Goal: Information Seeking & Learning: Find specific page/section

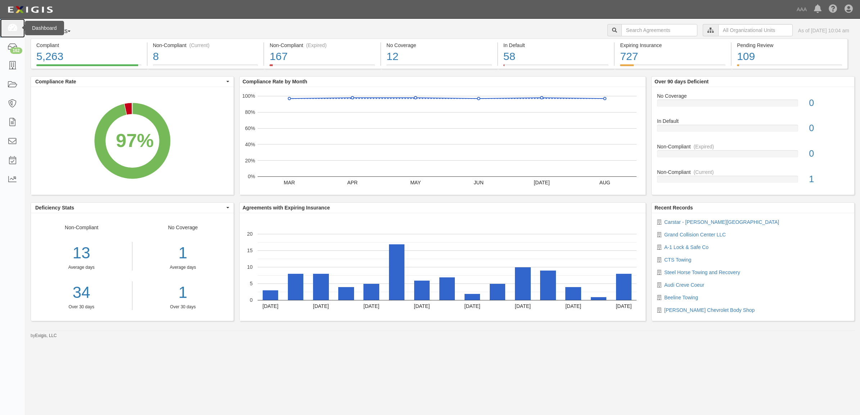
click at [17, 32] on link at bounding box center [12, 28] width 25 height 19
click at [16, 31] on icon at bounding box center [12, 28] width 10 height 8
click at [12, 27] on icon at bounding box center [12, 28] width 10 height 8
click at [13, 59] on link at bounding box center [12, 65] width 25 height 19
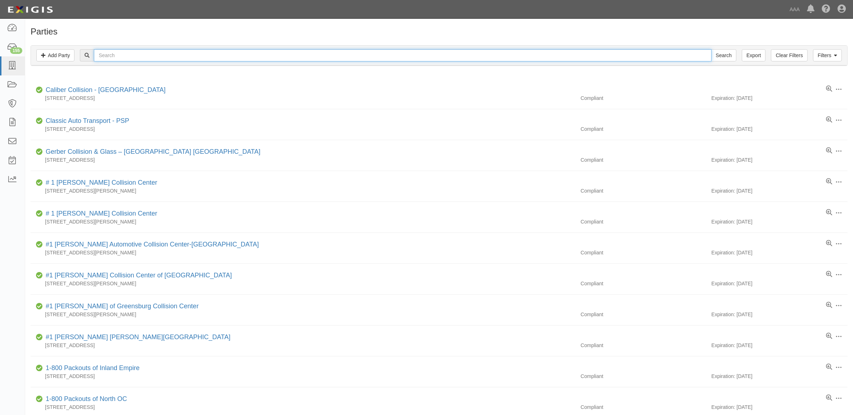
click at [111, 56] on input "text" at bounding box center [402, 55] width 617 height 12
click at [128, 57] on input "text" at bounding box center [402, 55] width 617 height 12
type input "5"
type input "282817"
click at [711, 49] on input "Search" at bounding box center [723, 55] width 25 height 12
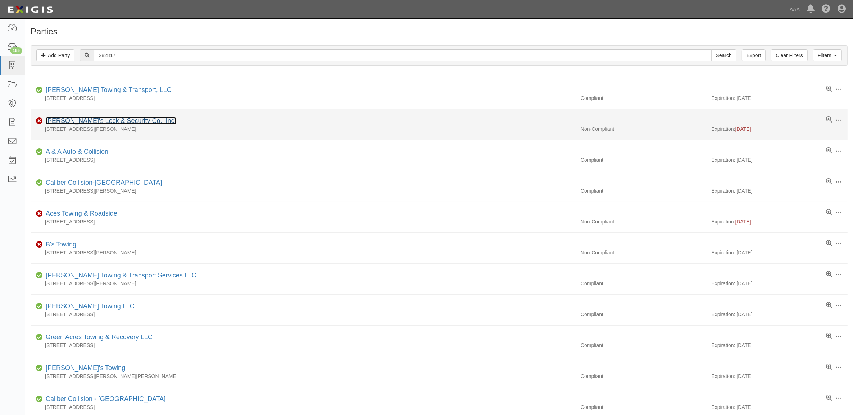
click at [111, 122] on link "[PERSON_NAME]'s Lock & Security Co., Inc." at bounding box center [111, 120] width 131 height 7
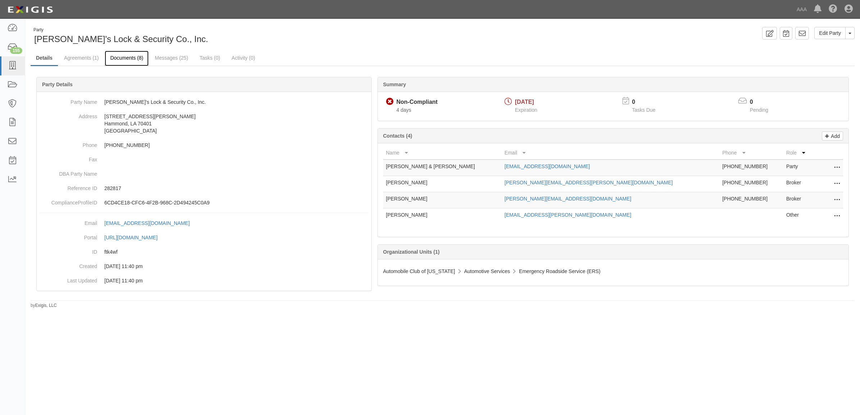
click at [128, 58] on link "Documents (8)" at bounding box center [127, 58] width 44 height 15
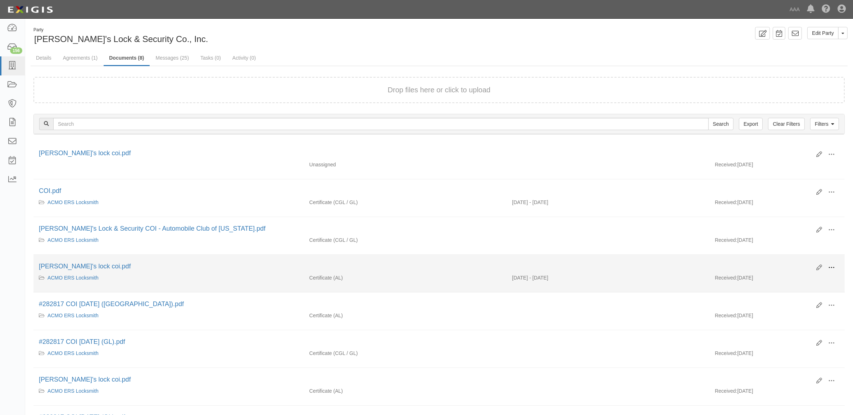
click at [833, 269] on span at bounding box center [831, 268] width 6 height 6
click at [815, 281] on link "View" at bounding box center [796, 278] width 57 height 13
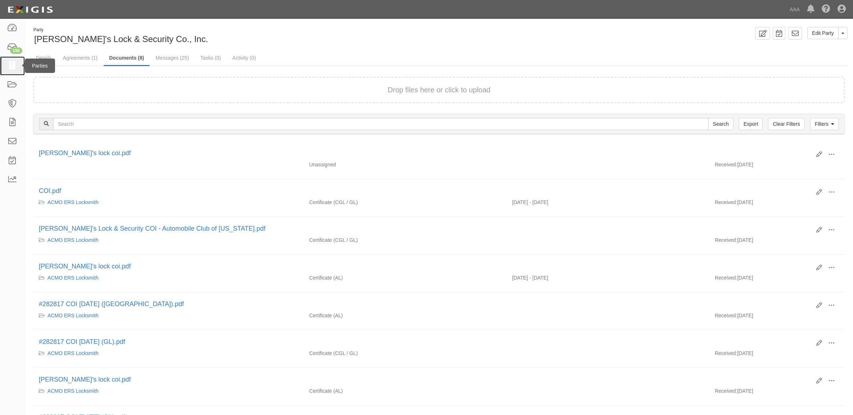
click at [13, 65] on icon at bounding box center [12, 66] width 10 height 8
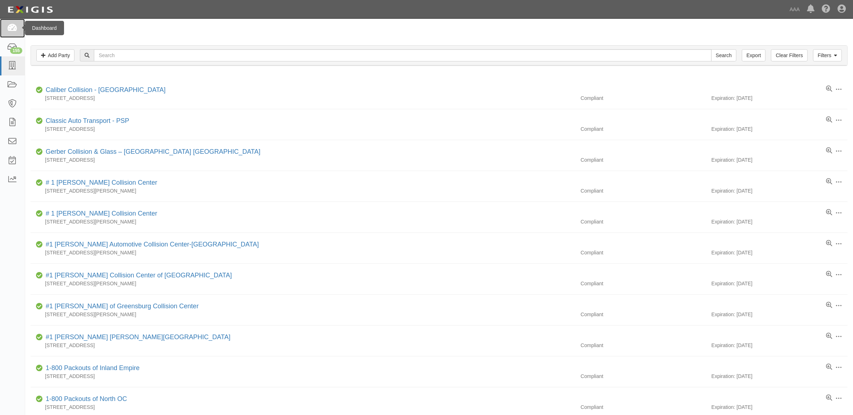
click at [14, 33] on link at bounding box center [12, 28] width 25 height 19
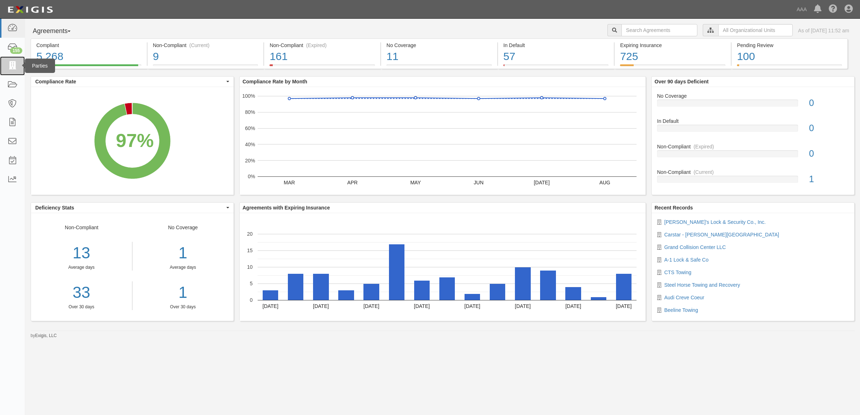
drag, startPoint x: 15, startPoint y: 65, endPoint x: 28, endPoint y: 70, distance: 13.6
click at [15, 65] on icon at bounding box center [12, 66] width 10 height 8
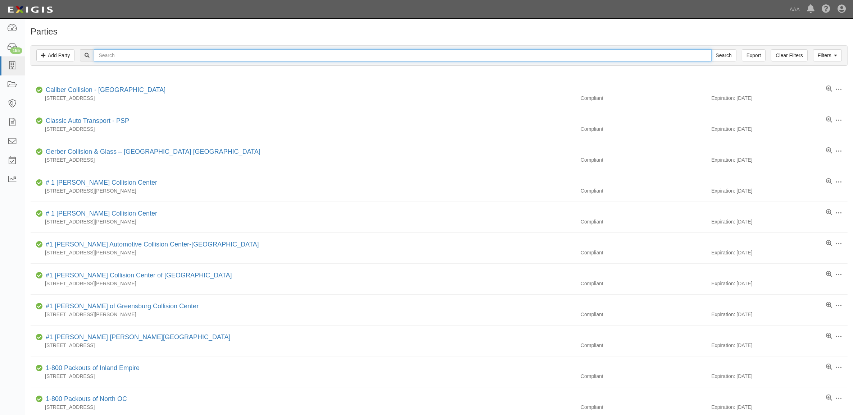
click at [159, 56] on input "text" at bounding box center [402, 55] width 617 height 12
paste input "10294"
type input "10294"
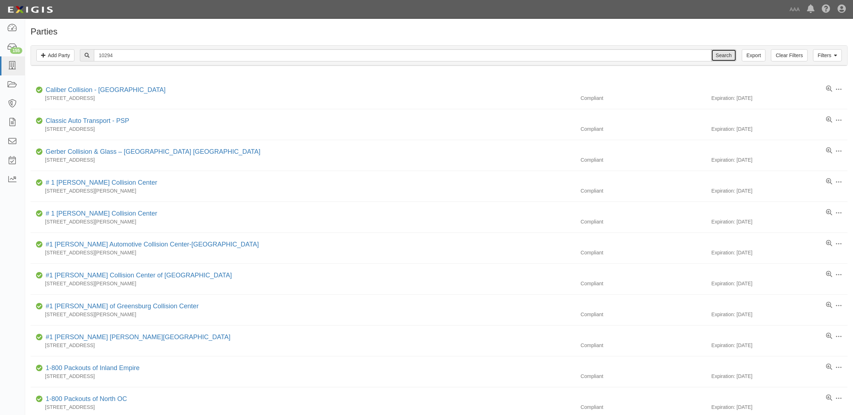
click at [726, 59] on input "Search" at bounding box center [723, 55] width 25 height 12
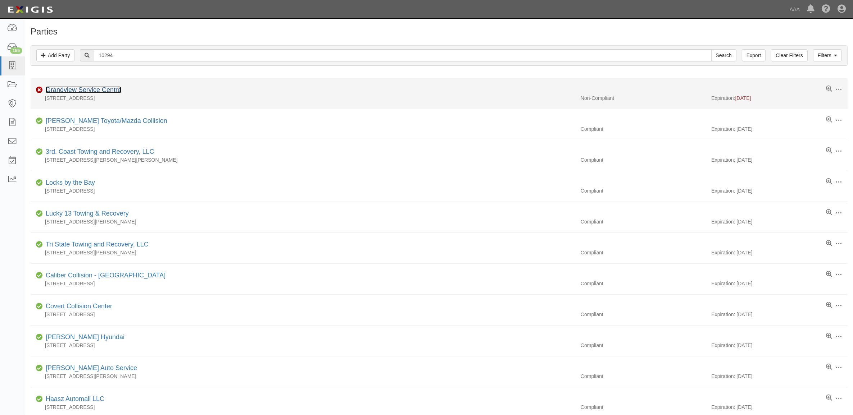
click at [96, 89] on link "Grandview Service Centre" at bounding box center [84, 89] width 76 height 7
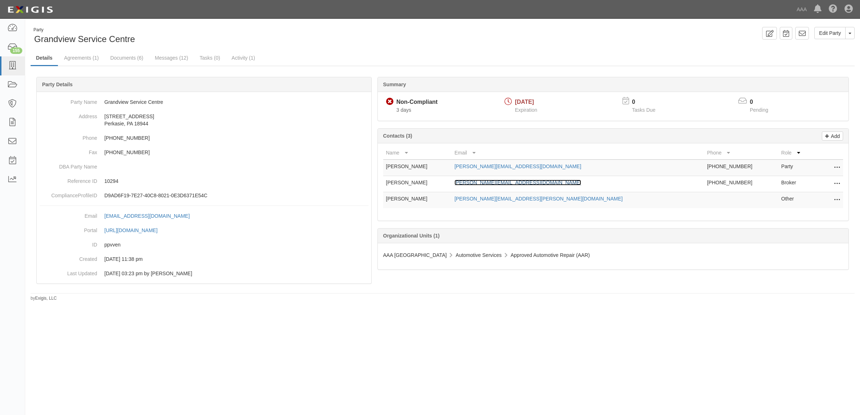
click at [514, 182] on link "[PERSON_NAME][EMAIL_ADDRESS][DOMAIN_NAME]" at bounding box center [517, 183] width 127 height 6
click at [137, 57] on link "Documents (6)" at bounding box center [127, 58] width 44 height 15
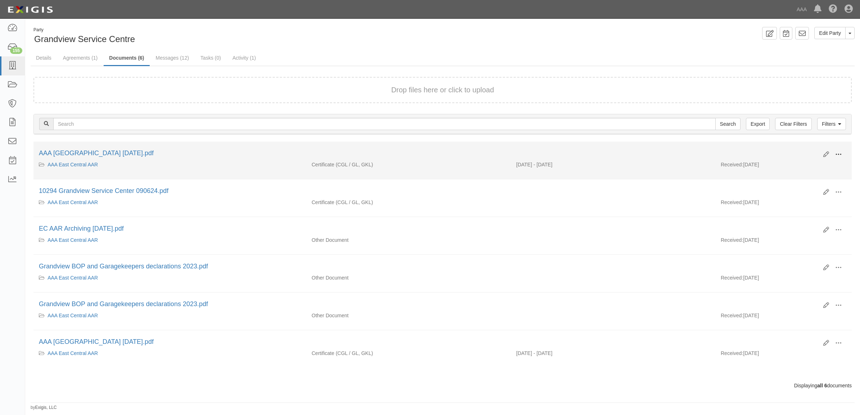
click at [836, 152] on span at bounding box center [838, 154] width 6 height 6
click at [815, 166] on link "View" at bounding box center [803, 165] width 57 height 13
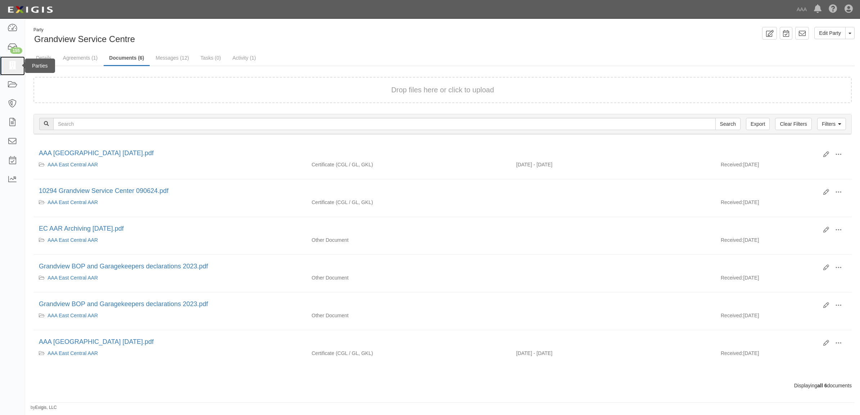
click at [4, 65] on link at bounding box center [12, 65] width 25 height 19
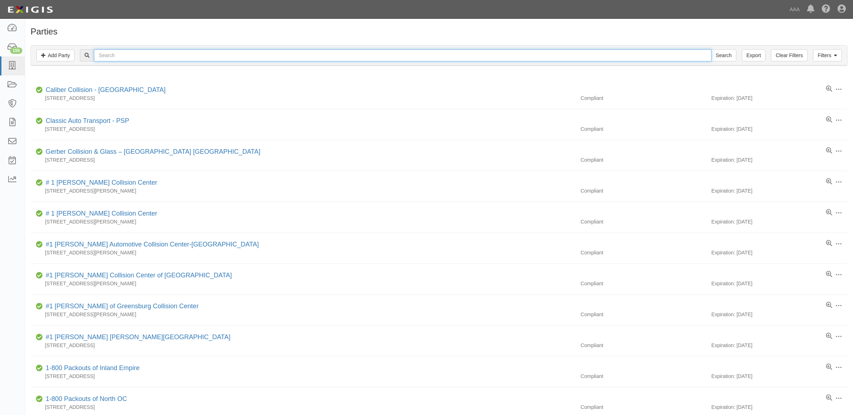
click at [183, 54] on input "text" at bounding box center [402, 55] width 617 height 12
paste input "22741"
type input "22741"
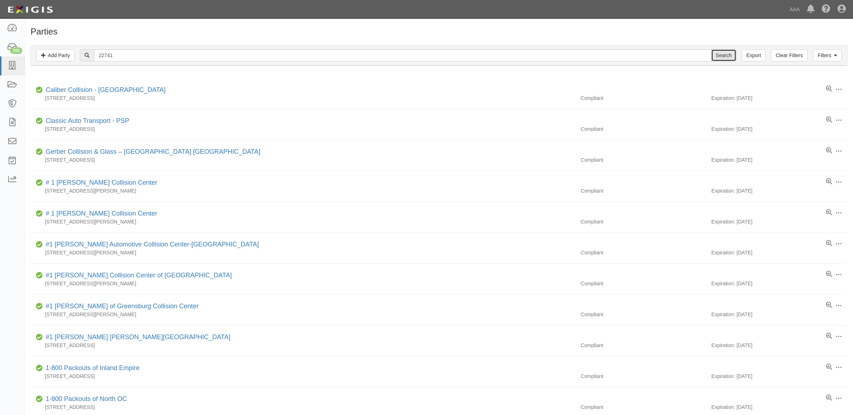
click at [717, 55] on input "Search" at bounding box center [723, 55] width 25 height 12
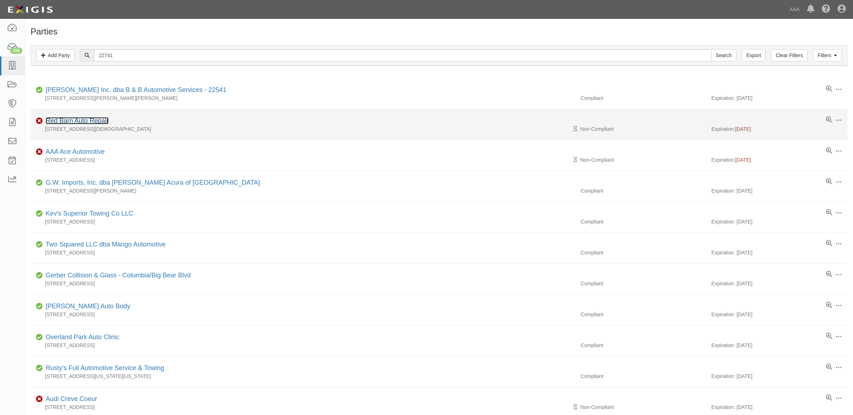
click at [77, 121] on link "Red Barn Auto Repair" at bounding box center [77, 120] width 63 height 7
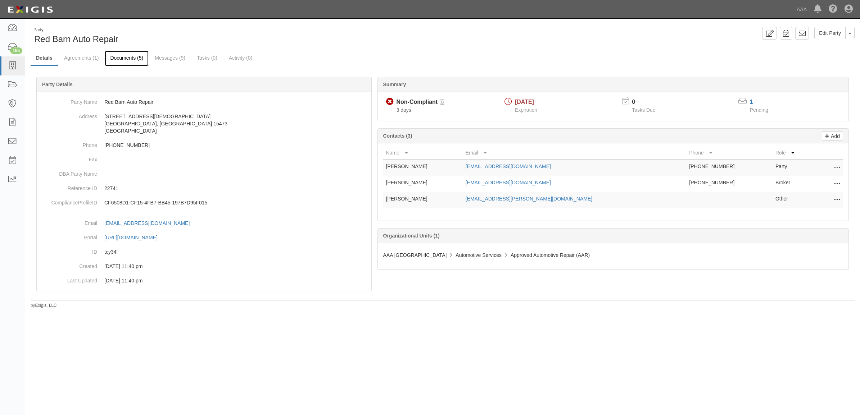
click at [133, 64] on link "Documents (5)" at bounding box center [127, 58] width 44 height 15
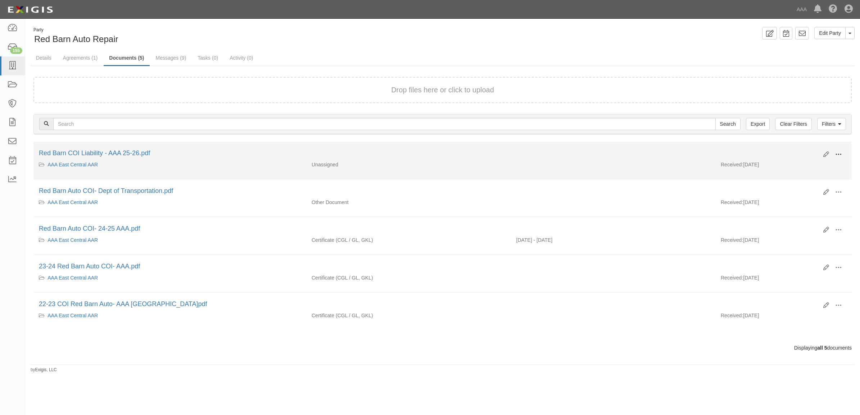
click at [833, 153] on button at bounding box center [838, 155] width 16 height 12
click at [817, 164] on link "View" at bounding box center [803, 165] width 57 height 13
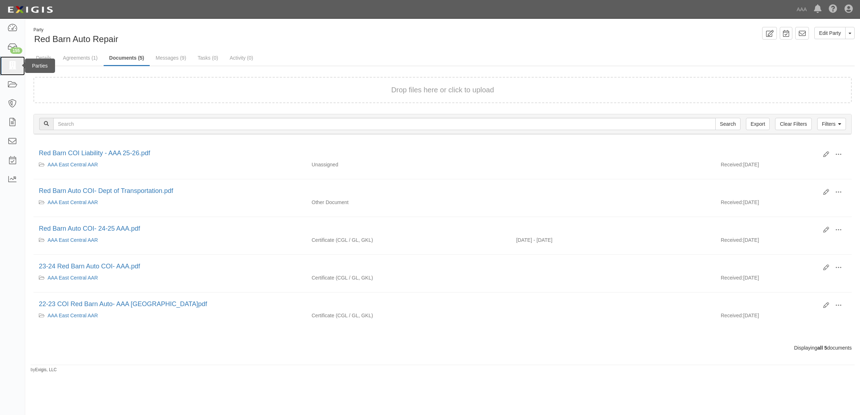
click at [17, 67] on icon at bounding box center [12, 66] width 10 height 8
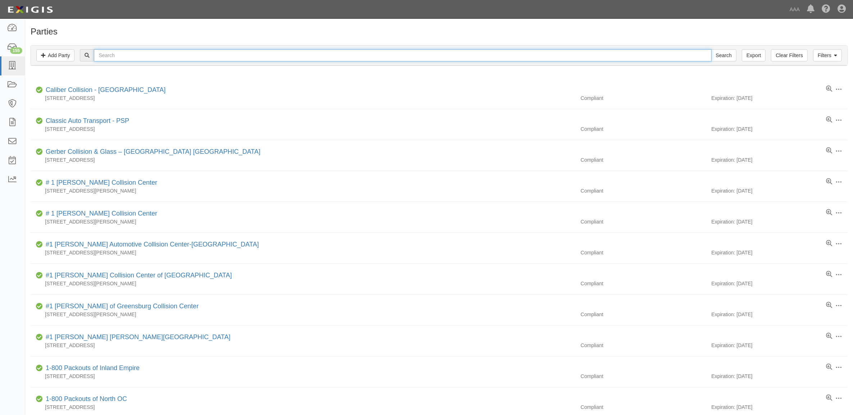
drag, startPoint x: 126, startPoint y: 55, endPoint x: 132, endPoint y: 53, distance: 6.8
click at [126, 55] on input "text" at bounding box center [402, 55] width 617 height 12
paste input "23289"
type input "23289"
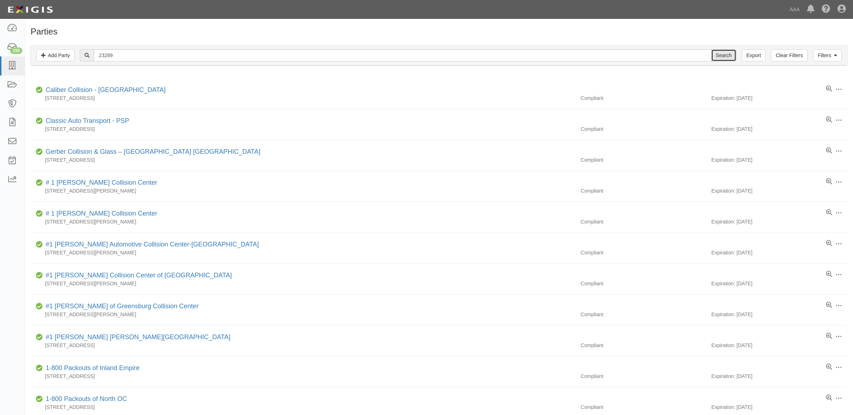
click at [720, 54] on input "Search" at bounding box center [723, 55] width 25 height 12
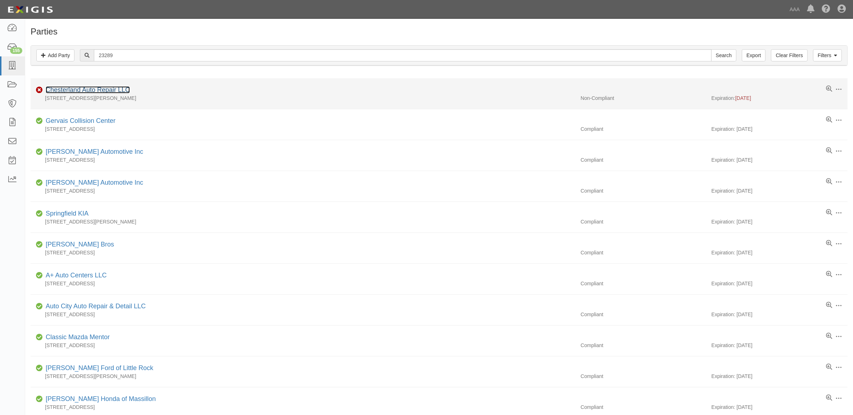
click at [113, 92] on link "Chesterland Auto Repair LLC" at bounding box center [88, 89] width 84 height 7
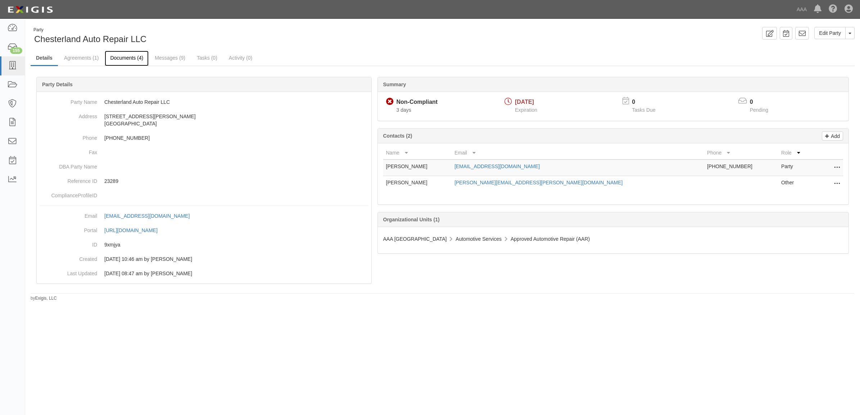
click at [132, 60] on link "Documents (4)" at bounding box center [127, 58] width 44 height 15
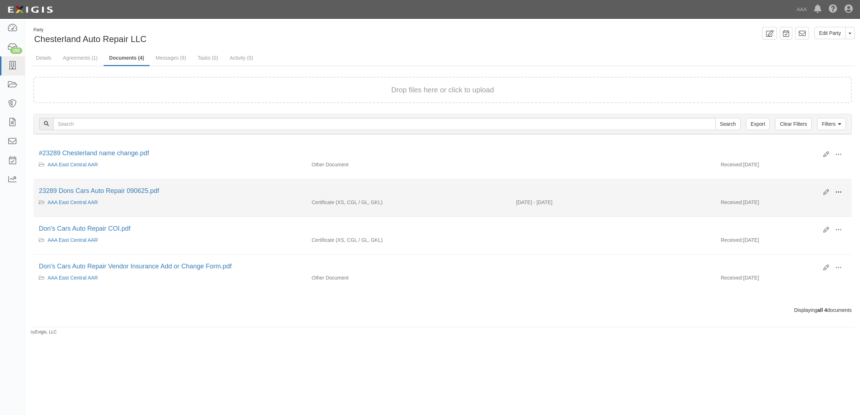
click at [837, 192] on span at bounding box center [838, 192] width 6 height 6
click at [820, 203] on link "View" at bounding box center [803, 202] width 57 height 13
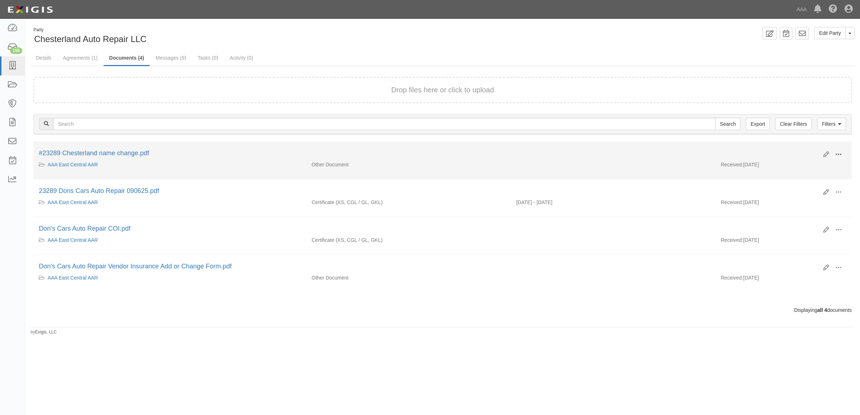
drag, startPoint x: 841, startPoint y: 152, endPoint x: 836, endPoint y: 157, distance: 7.4
click at [841, 152] on span at bounding box center [838, 154] width 6 height 6
click at [819, 164] on link "View" at bounding box center [803, 165] width 57 height 13
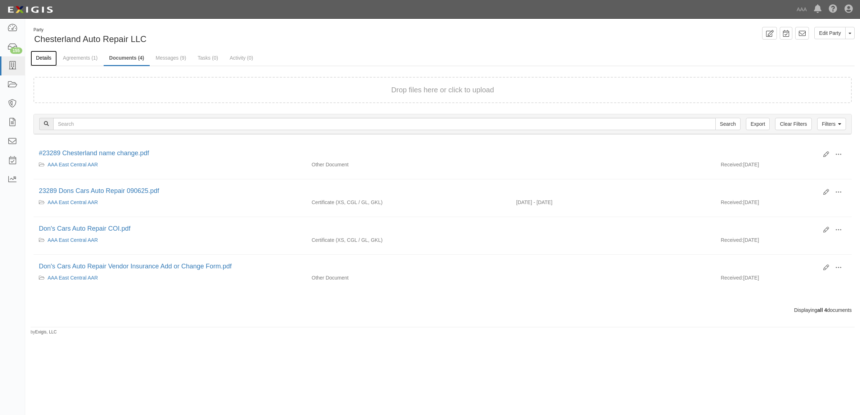
click at [43, 56] on link "Details" at bounding box center [44, 58] width 26 height 15
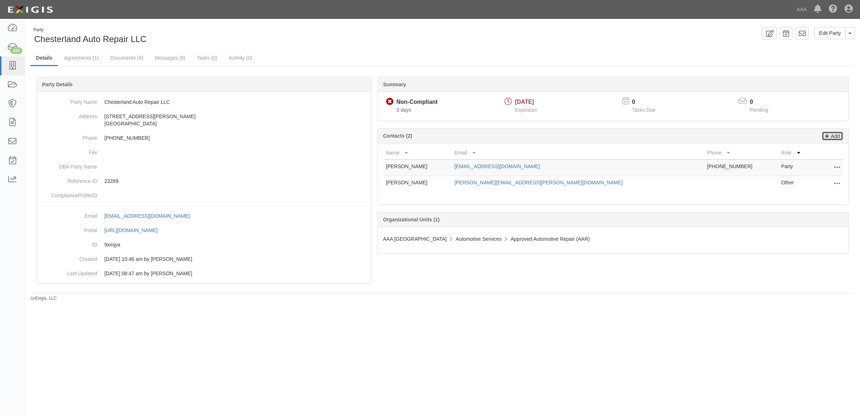
click at [832, 137] on p "Add" at bounding box center [834, 136] width 11 height 8
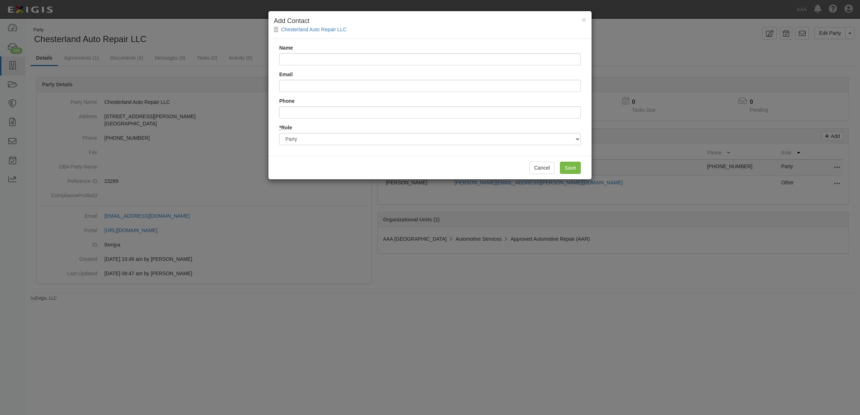
click at [357, 64] on input "Name" at bounding box center [429, 59] width 301 height 12
type input "Federated Mutual"
type input "clientcontactcenter@fedins.com"
type input "+"
type input "8883334949"
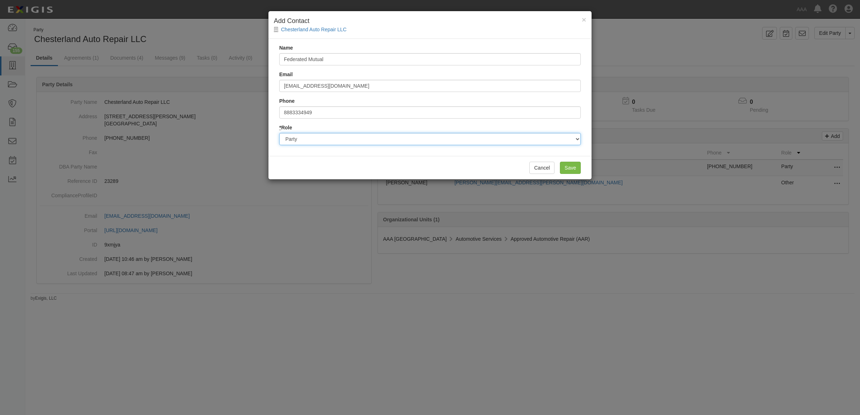
click at [432, 141] on select "Party Broker Other" at bounding box center [429, 139] width 301 height 12
select select "Broker"
click at [279, 133] on select "Party Broker Other" at bounding box center [429, 139] width 301 height 12
click at [573, 163] on input "Save" at bounding box center [570, 168] width 21 height 12
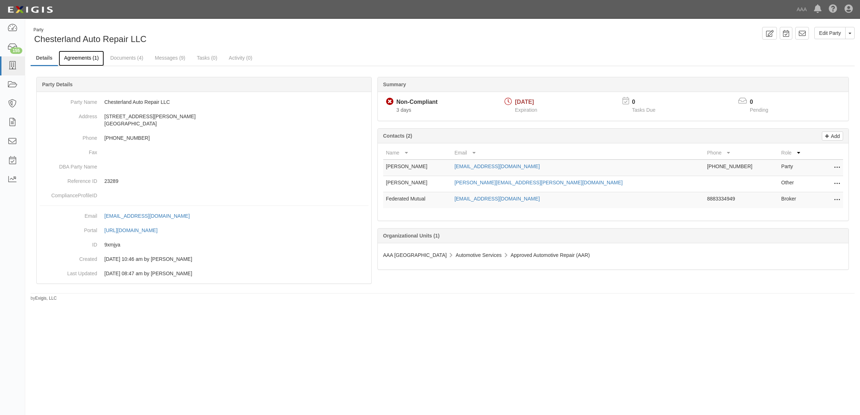
click at [82, 60] on link "Agreements (1)" at bounding box center [81, 58] width 45 height 15
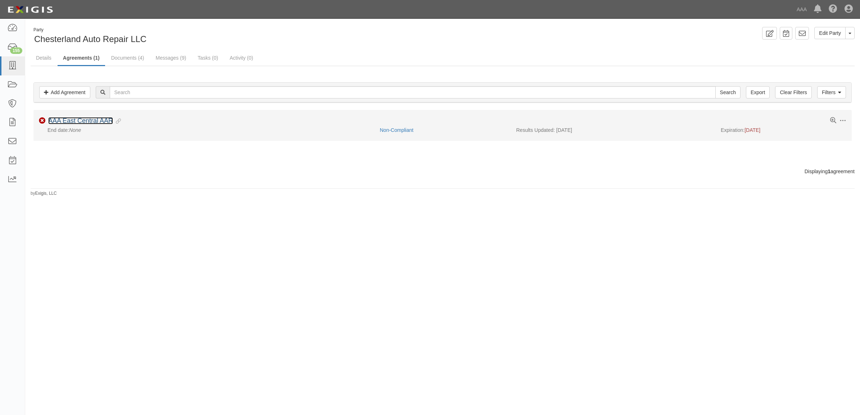
click at [92, 121] on link "AAA East Central AAR" at bounding box center [80, 120] width 65 height 7
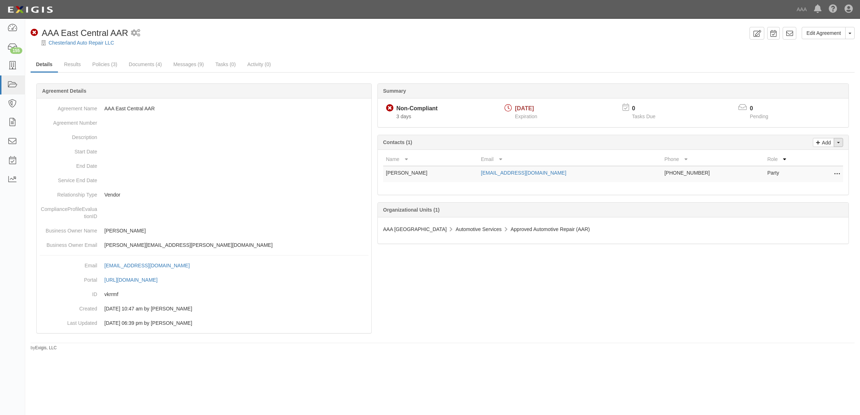
click at [840, 140] on button "Toggle Contact Dropdown" at bounding box center [837, 142] width 9 height 9
click at [815, 158] on link "Change contacts" at bounding box center [814, 155] width 57 height 9
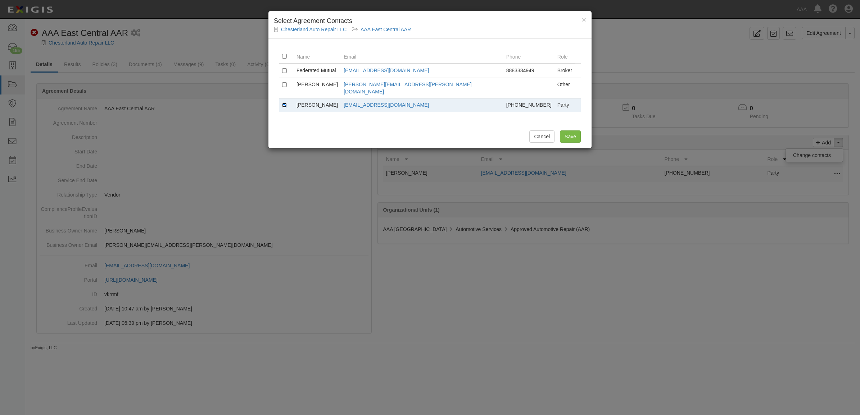
click at [283, 103] on input "checkbox" at bounding box center [284, 105] width 5 height 5
checkbox input "false"
click at [285, 71] on input "checkbox" at bounding box center [284, 70] width 5 height 5
checkbox input "true"
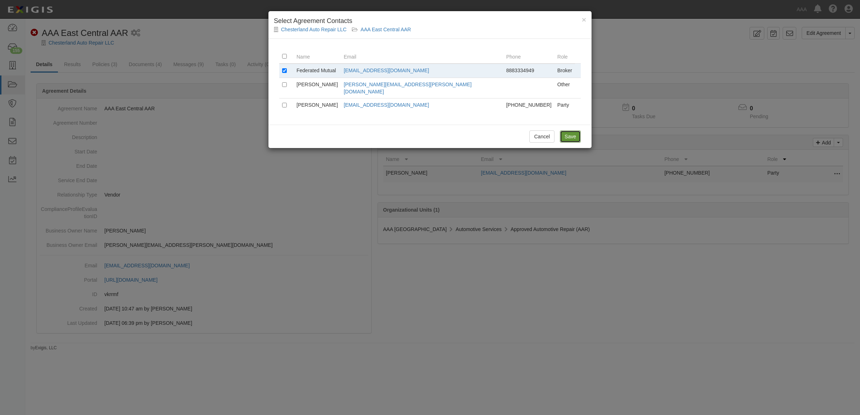
click at [568, 131] on input "Save" at bounding box center [570, 137] width 21 height 12
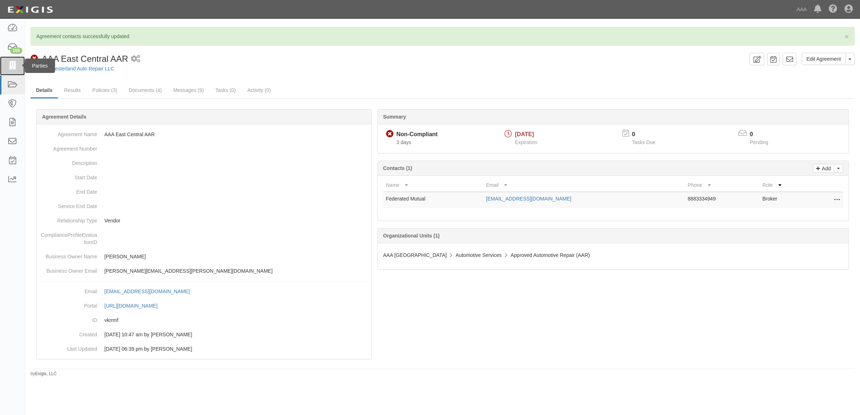
click at [15, 69] on icon at bounding box center [12, 66] width 10 height 8
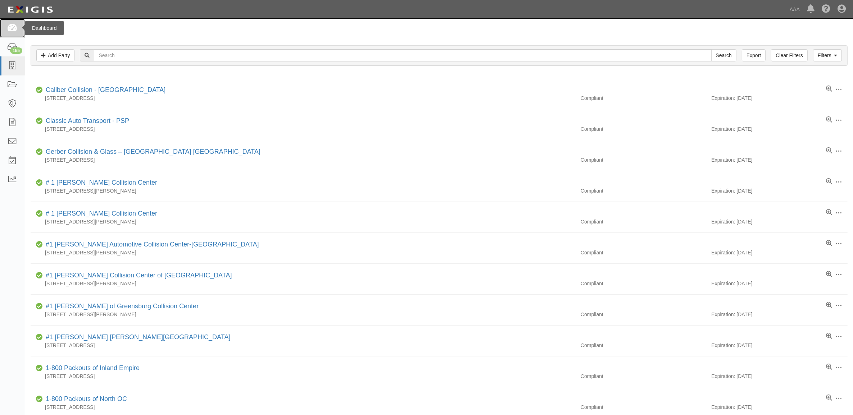
click at [9, 31] on icon at bounding box center [12, 28] width 10 height 8
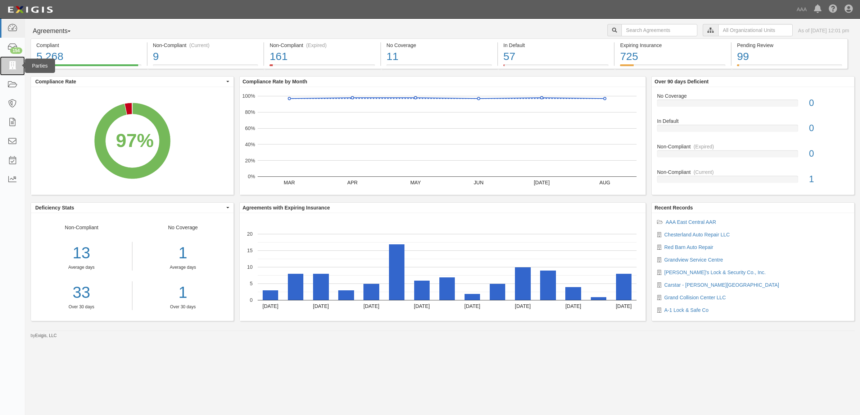
drag, startPoint x: 15, startPoint y: 66, endPoint x: 45, endPoint y: 63, distance: 29.6
click at [15, 66] on icon at bounding box center [12, 66] width 10 height 8
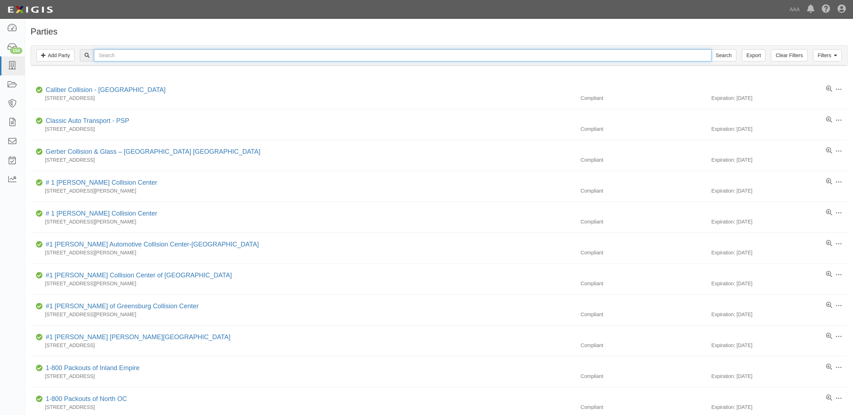
click at [151, 53] on input "text" at bounding box center [402, 55] width 617 height 12
paste input "10290"
type input "10290"
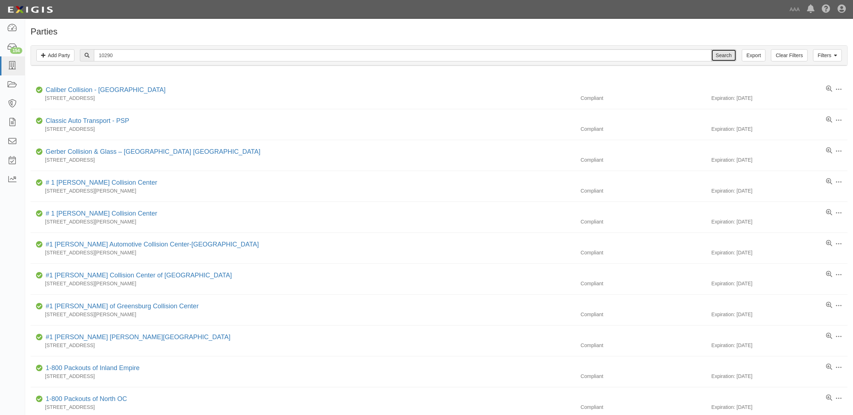
click at [715, 58] on input "Search" at bounding box center [723, 55] width 25 height 12
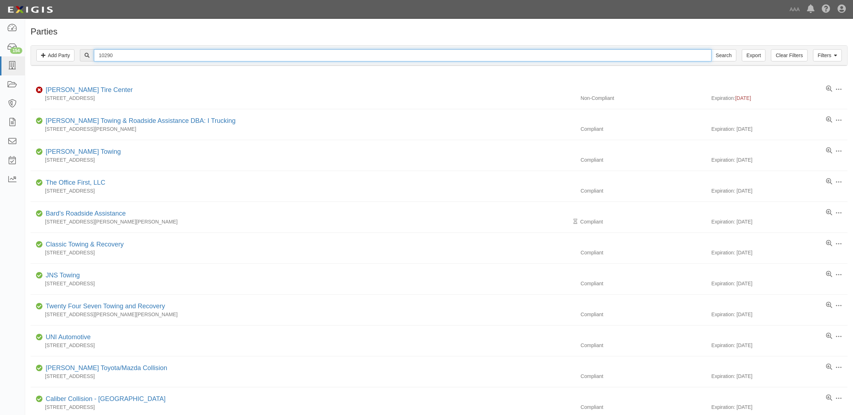
click at [120, 55] on input "10290" at bounding box center [402, 55] width 617 height 12
paste input "38"
type input "10380"
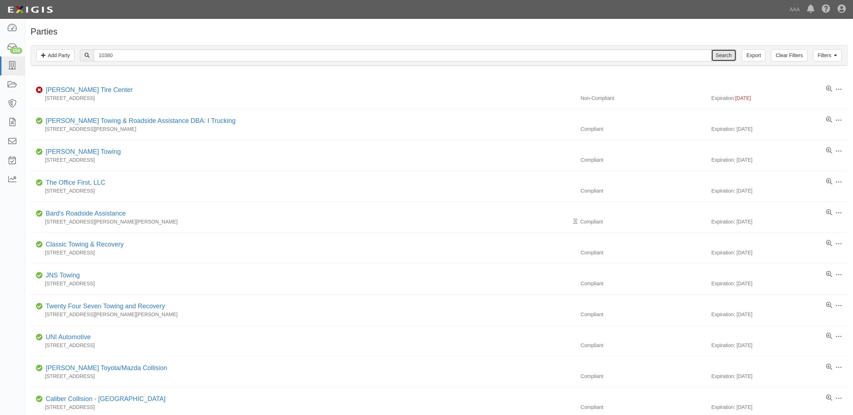
click at [733, 54] on input "Search" at bounding box center [723, 55] width 25 height 12
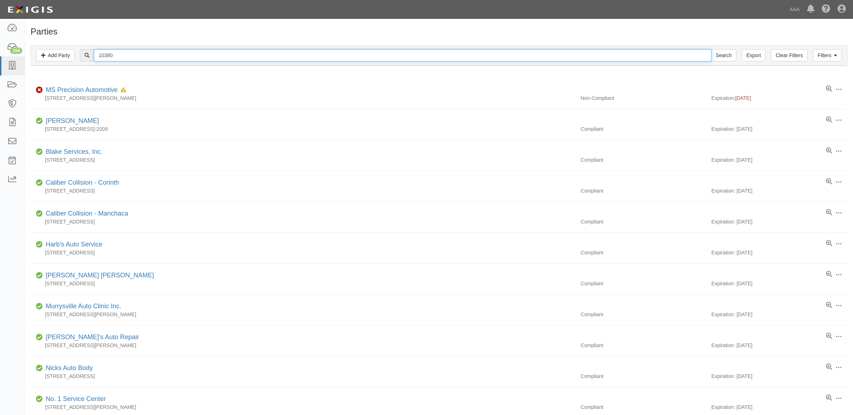
click at [185, 53] on input "10380" at bounding box center [402, 55] width 617 height 12
paste input "510999"
type input "510999"
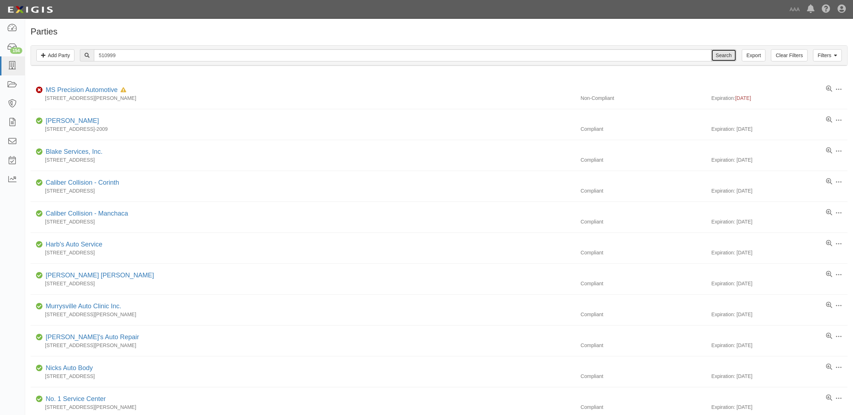
click at [729, 53] on input "Search" at bounding box center [723, 55] width 25 height 12
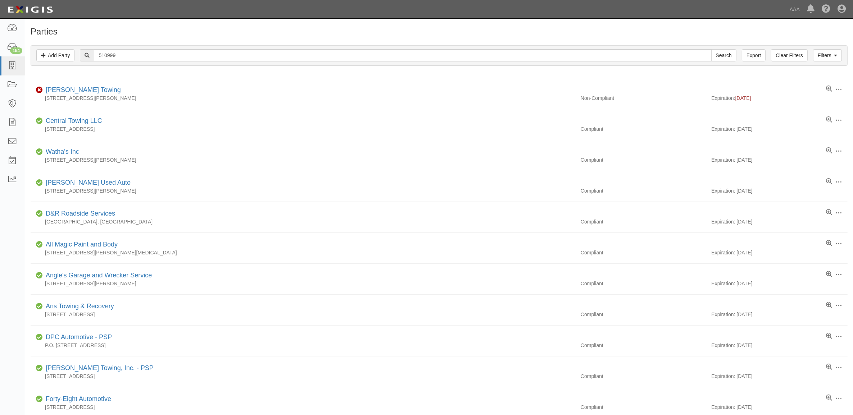
click at [204, 47] on div "Filters Add Party Clear Filters Export 510999 Search Filters" at bounding box center [439, 56] width 816 height 20
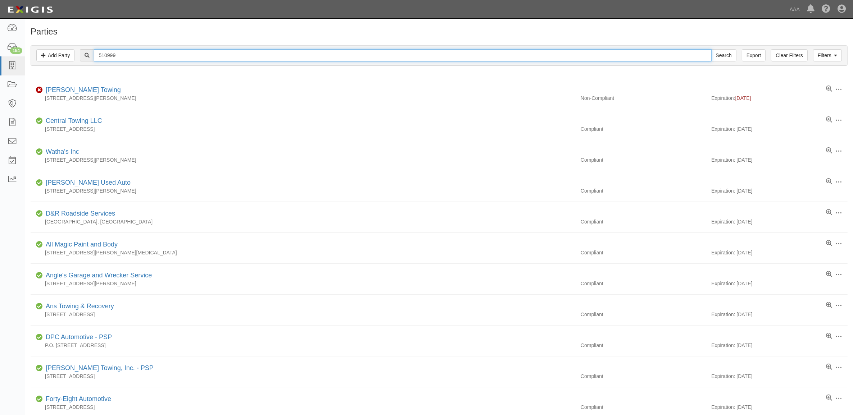
click at [204, 50] on input "510999" at bounding box center [402, 55] width 617 height 12
paste input "5040"
type input "550409"
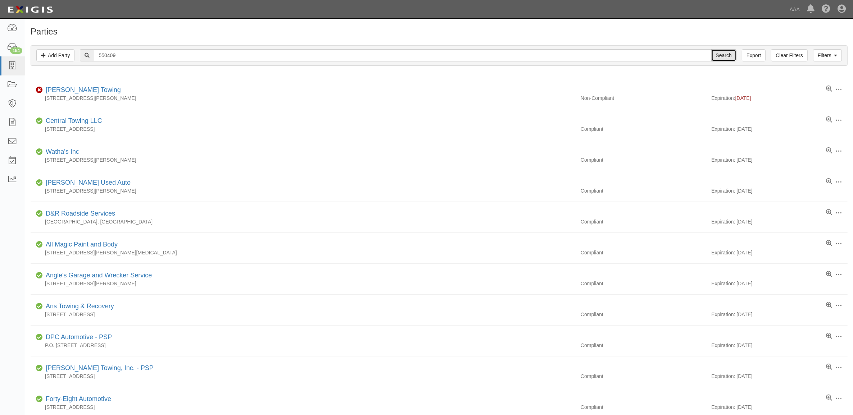
click at [727, 53] on input "Search" at bounding box center [723, 55] width 25 height 12
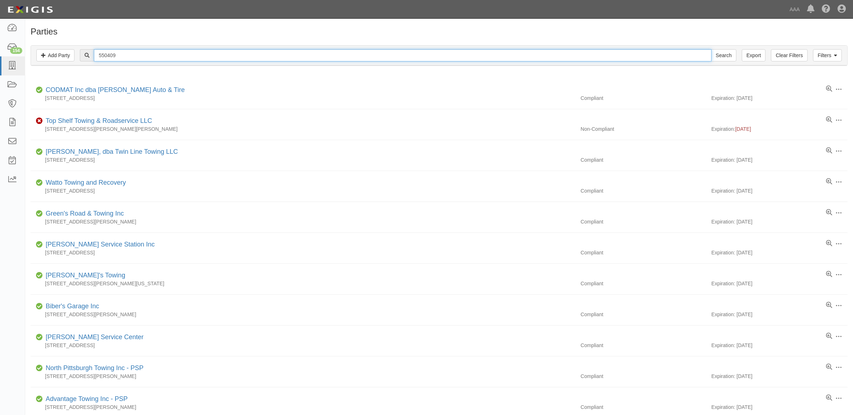
click at [151, 53] on input "550409" at bounding box center [402, 55] width 617 height 12
paste input "4301"
type input "554301"
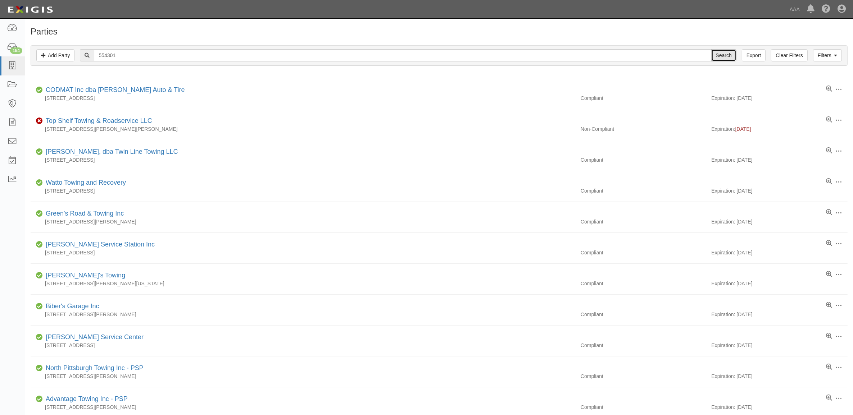
click at [715, 54] on input "Search" at bounding box center [723, 55] width 25 height 12
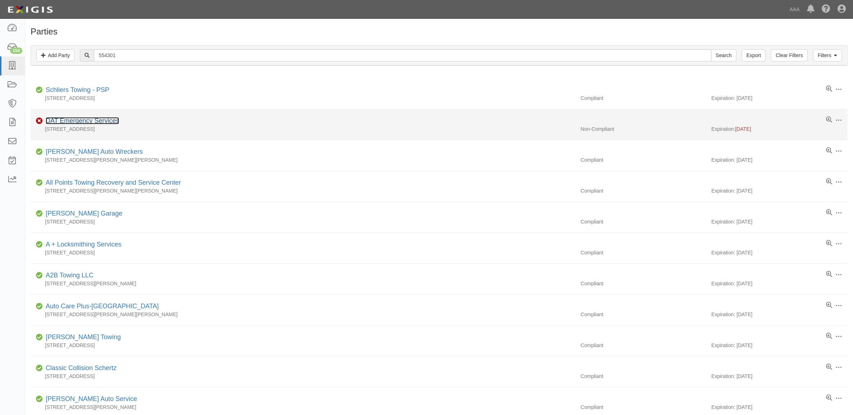
click at [108, 124] on link "DAT Emergency Services" at bounding box center [82, 120] width 73 height 7
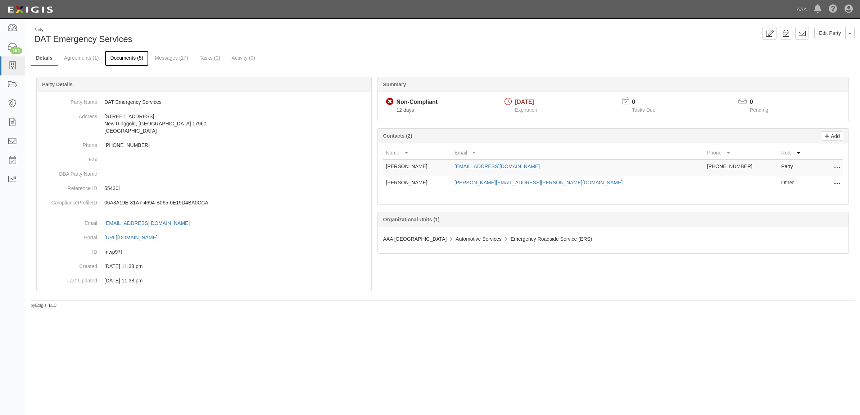
drag, startPoint x: 133, startPoint y: 58, endPoint x: 188, endPoint y: 82, distance: 59.7
click at [133, 58] on link "Documents (5)" at bounding box center [127, 58] width 44 height 14
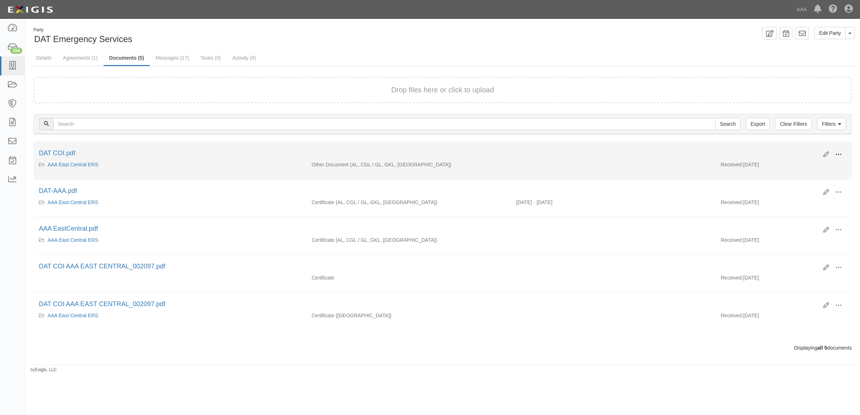
click at [837, 154] on span at bounding box center [838, 154] width 6 height 6
click at [792, 168] on link "View" at bounding box center [803, 165] width 57 height 13
